Goal: Task Accomplishment & Management: Use online tool/utility

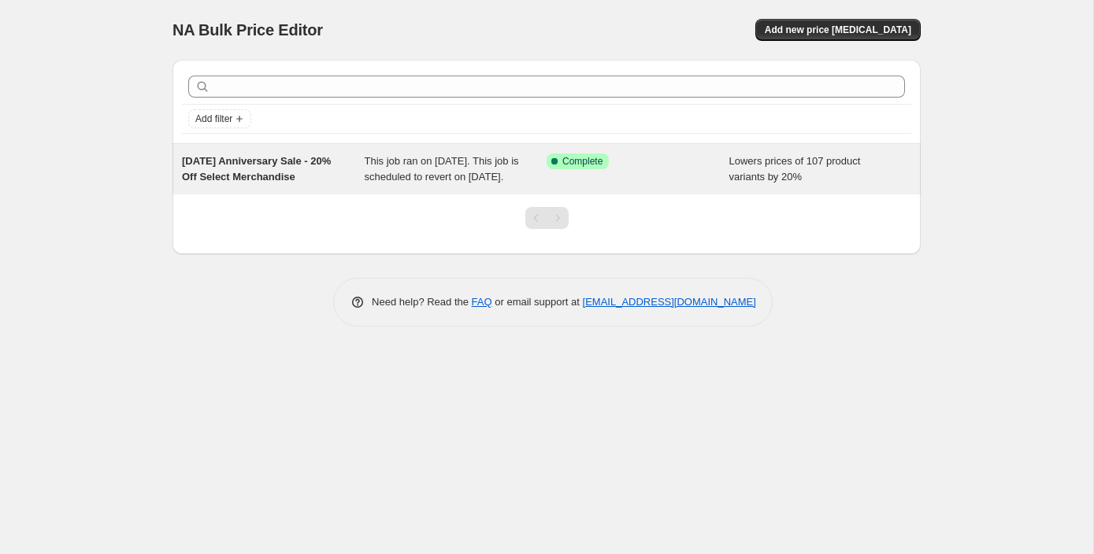
click at [373, 195] on div "[DATE] Anniversary Sale - 20% Off Select Merchandise This job ran on [DATE]. Th…" at bounding box center [546, 169] width 748 height 50
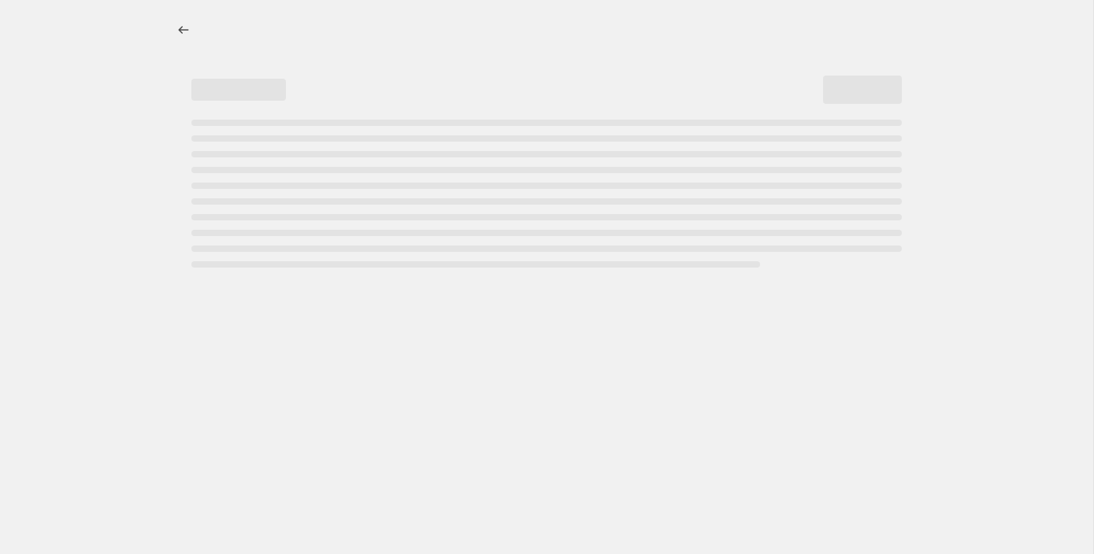
select select "percentage"
select select "collection"
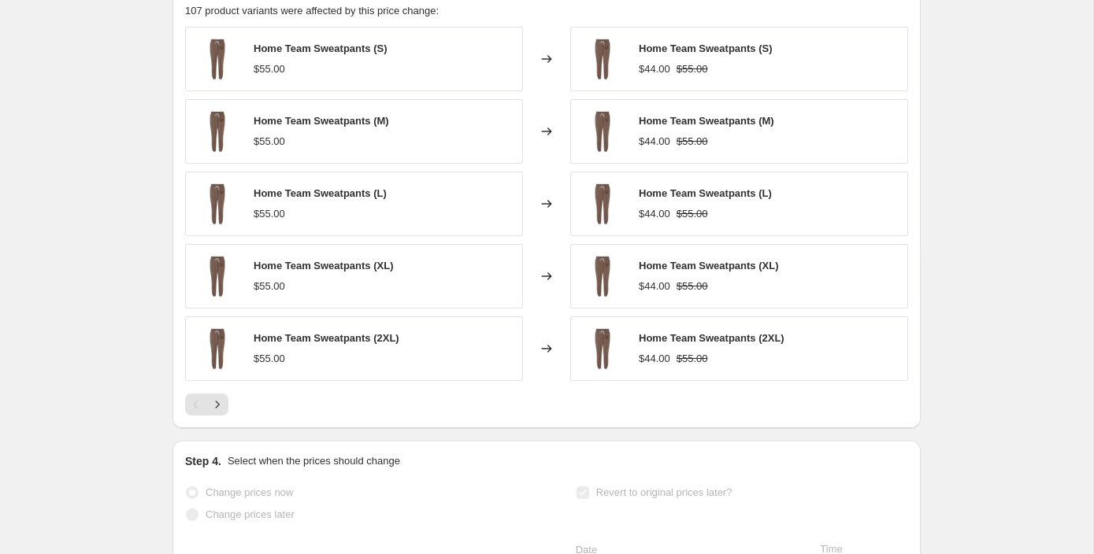
scroll to position [1597, 0]
